Goal: Task Accomplishment & Management: Manage account settings

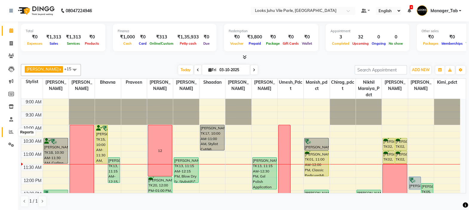
click at [12, 132] on icon at bounding box center [11, 132] width 4 height 4
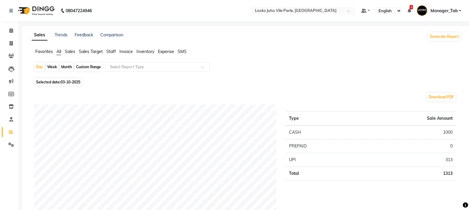
click at [71, 82] on span "03-10-2025" at bounding box center [71, 82] width 20 height 4
select select "10"
select select "2025"
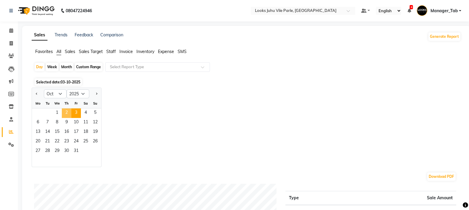
click at [64, 113] on span "2" at bounding box center [67, 114] width 10 height 10
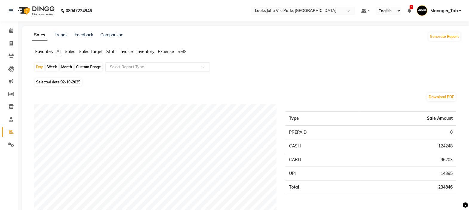
click at [111, 50] on span "Staff" at bounding box center [111, 51] width 10 height 5
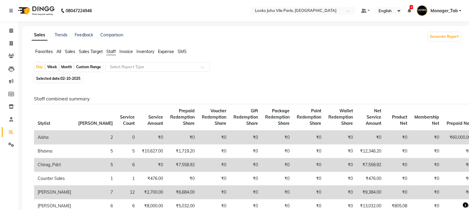
click at [55, 77] on span "Selected date: [DATE]" at bounding box center [58, 78] width 47 height 7
select select "10"
select select "2025"
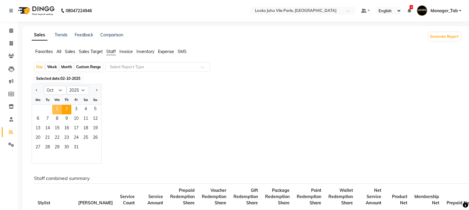
click at [55, 113] on span "1" at bounding box center [57, 110] width 10 height 10
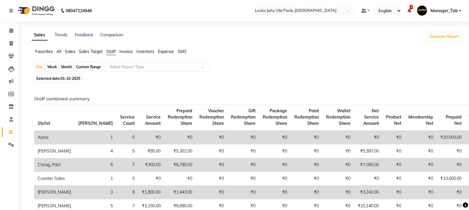
click at [69, 77] on span "01-10-2025" at bounding box center [71, 78] width 20 height 4
select select "10"
select select "2025"
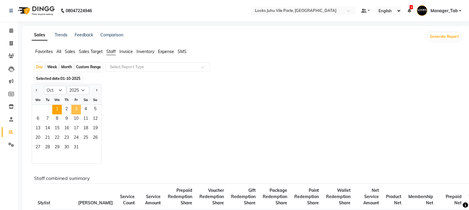
click at [79, 110] on span "3" at bounding box center [76, 110] width 10 height 10
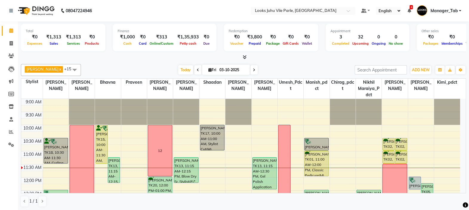
click at [153, 4] on nav "08047224946 Select Location × Looks Juhu Vile Parle, [GEOGRAPHIC_DATA] Default …" at bounding box center [234, 10] width 469 height 21
drag, startPoint x: 153, startPoint y: 4, endPoint x: 307, endPoint y: 61, distance: 163.9
click at [307, 61] on div "Total ₹0 Expenses ₹1,313 Sales ₹1,313 Services ₹0 Products Finance ₹1,000 Cash …" at bounding box center [243, 116] width 451 height 190
